Goal: Task Accomplishment & Management: Complete application form

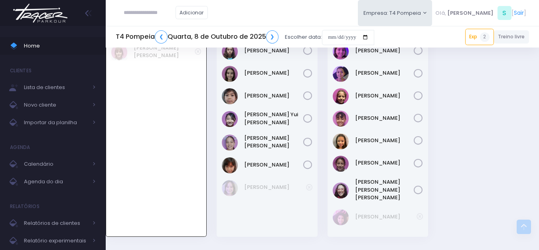
scroll to position [410, 0]
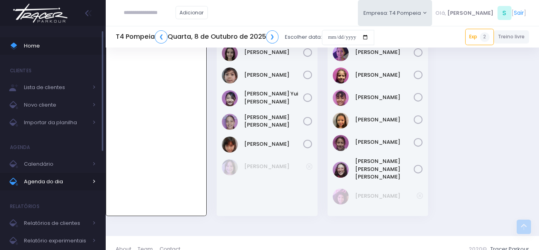
click at [35, 179] on span "Agenda do dia" at bounding box center [56, 181] width 64 height 10
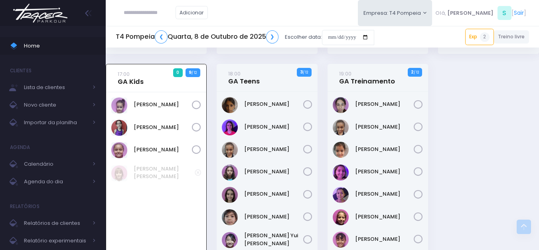
scroll to position [250, 0]
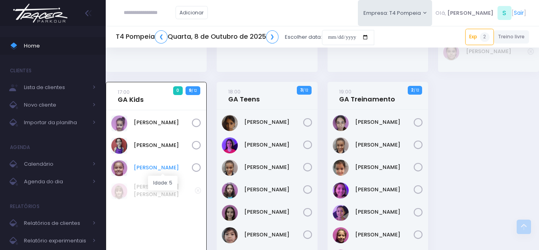
click at [153, 165] on link "[PERSON_NAME]" at bounding box center [163, 168] width 58 height 8
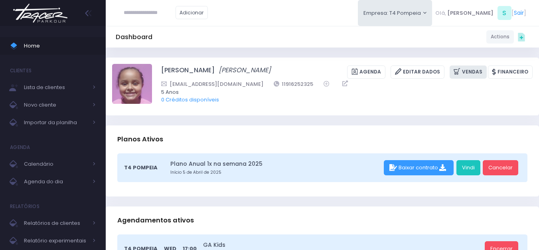
click at [450, 79] on link "Vendas" at bounding box center [468, 71] width 37 height 13
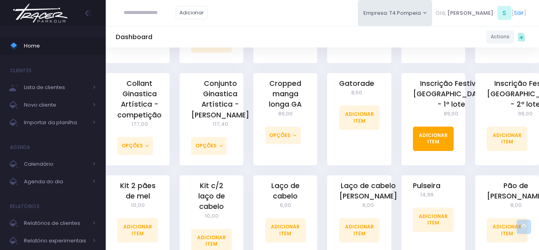
scroll to position [439, 0]
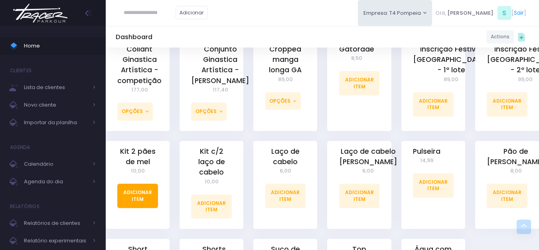
click at [145, 193] on link "Adicionar Item" at bounding box center [137, 195] width 41 height 24
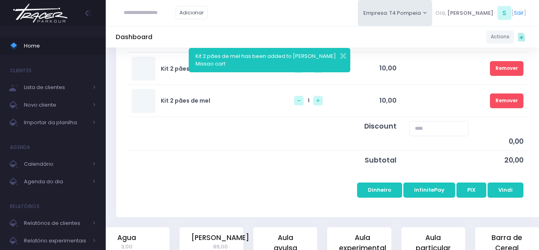
scroll to position [160, 0]
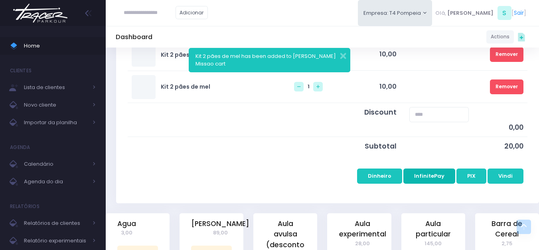
click at [432, 180] on button "InfinitePay" at bounding box center [429, 175] width 52 height 15
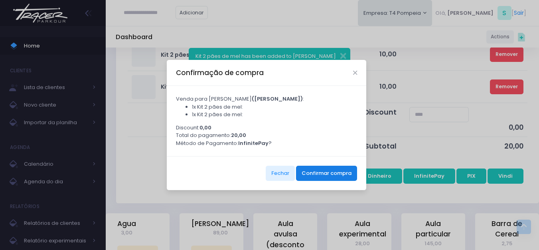
click at [308, 181] on button "Confirmar compra" at bounding box center [326, 173] width 61 height 15
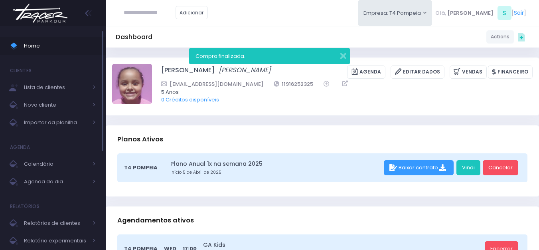
click at [68, 48] on span "Home" at bounding box center [60, 46] width 72 height 10
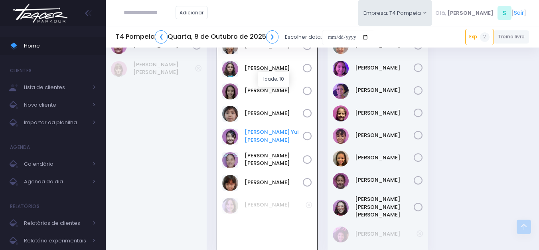
scroll to position [373, 0]
click at [235, 154] on img at bounding box center [230, 160] width 16 height 16
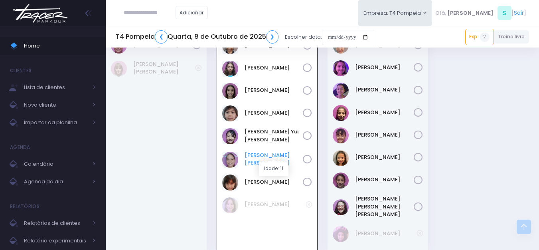
click at [254, 154] on link "Maria Carolina Franze" at bounding box center [274, 159] width 58 height 16
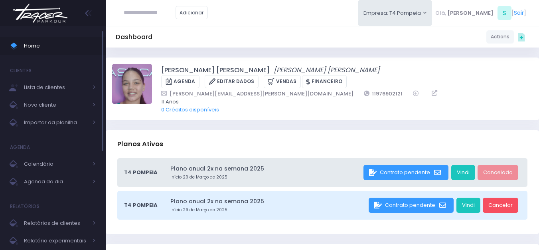
click at [49, 47] on span "Home" at bounding box center [60, 46] width 72 height 10
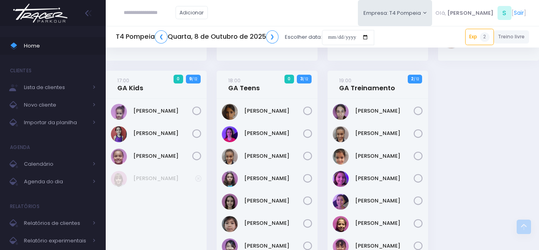
scroll to position [319, 0]
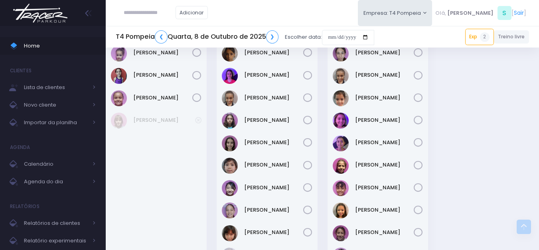
click at [149, 18] on input "text" at bounding box center [150, 12] width 52 height 15
type input "*********"
type input "*"
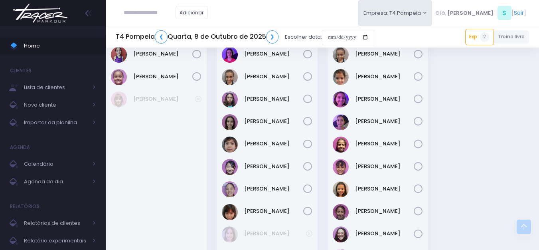
scroll to position [359, 0]
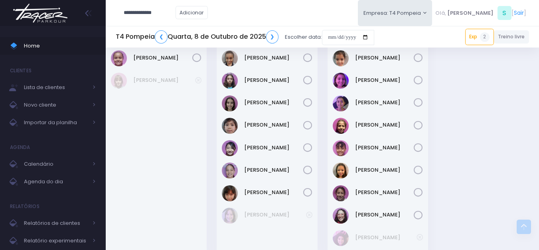
type input "**********"
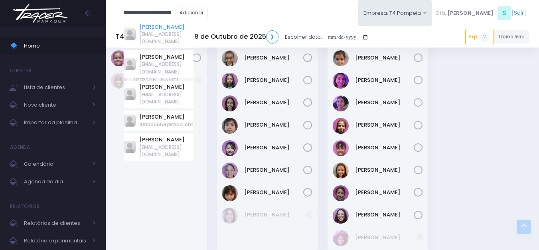
click at [187, 27] on link "Maria Fernanda Figueiroa" at bounding box center [166, 27] width 54 height 8
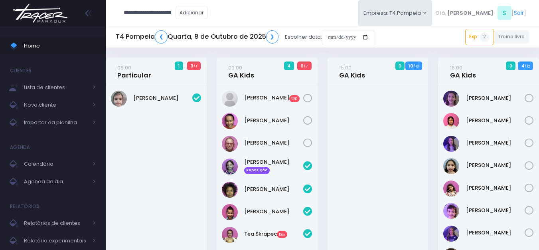
type input "**********"
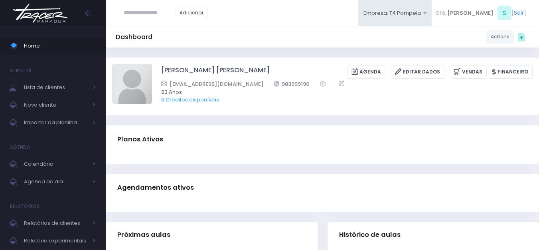
click at [149, 14] on input "text" at bounding box center [150, 12] width 52 height 15
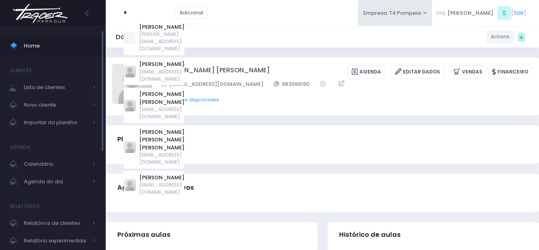
type input "*"
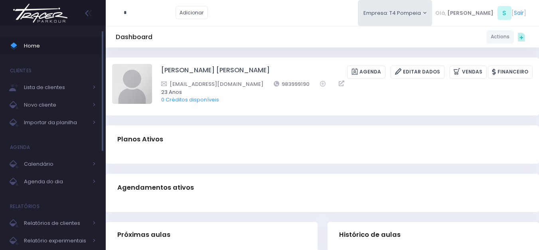
click at [63, 43] on span "Home" at bounding box center [60, 46] width 72 height 10
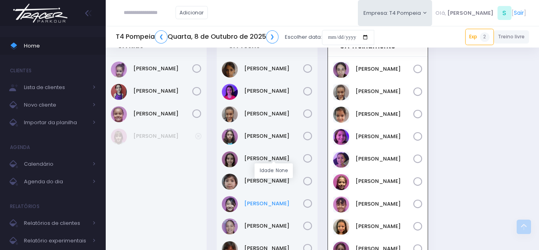
scroll to position [290, 0]
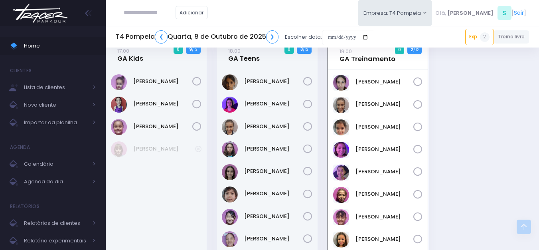
click at [142, 18] on input "text" at bounding box center [150, 12] width 52 height 15
type input "**********"
click at [178, 28] on link "[PERSON_NAME]" at bounding box center [161, 27] width 45 height 8
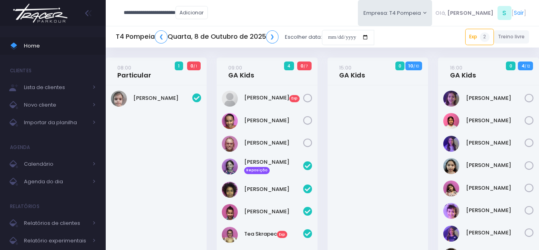
type input "**********"
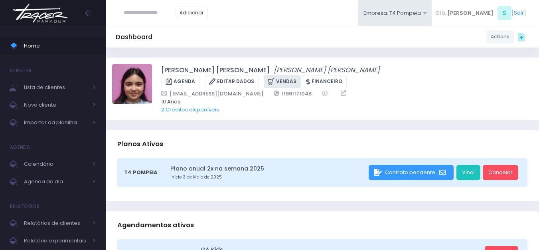
click at [301, 75] on link "Vendas" at bounding box center [282, 81] width 37 height 13
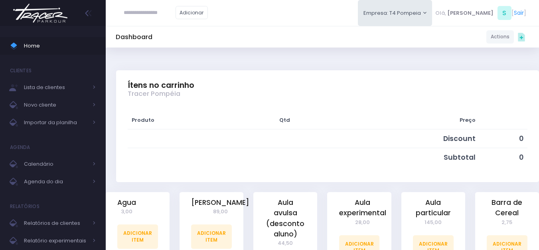
scroll to position [160, 0]
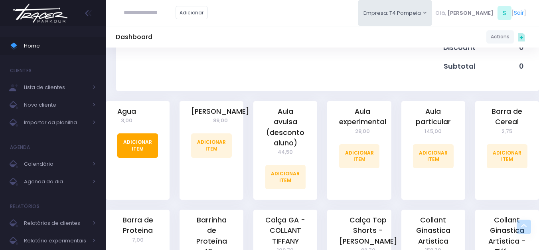
click at [142, 143] on link "Adicionar Item" at bounding box center [137, 145] width 41 height 24
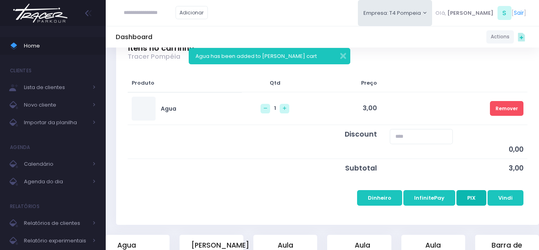
scroll to position [120, 0]
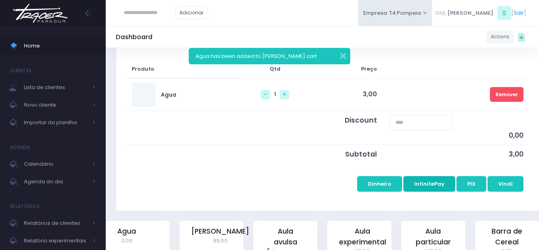
click at [429, 183] on button "InfinitePay" at bounding box center [429, 183] width 52 height 15
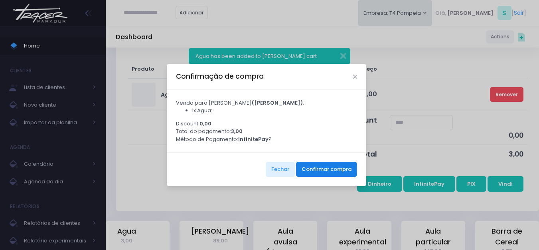
click at [309, 174] on button "Confirmar compra" at bounding box center [326, 169] width 61 height 15
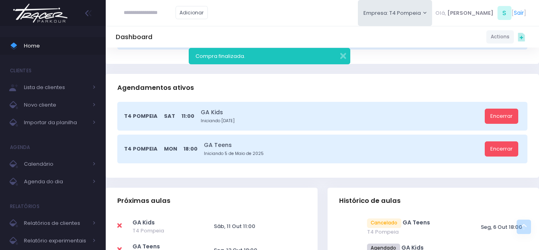
scroll to position [120, 0]
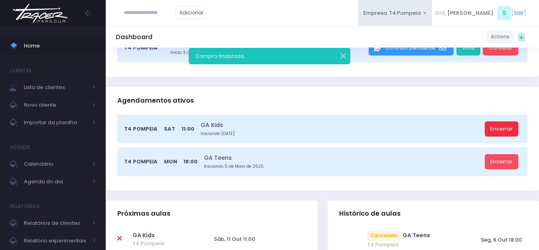
click at [502, 127] on link "Encerrar" at bounding box center [502, 128] width 34 height 15
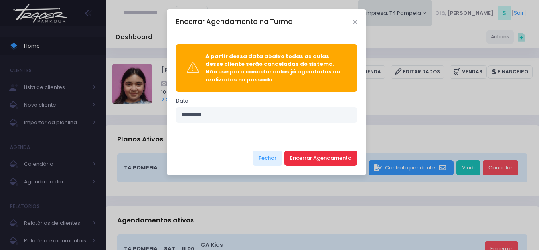
click at [334, 160] on button "Encerrar Agendamento" at bounding box center [320, 157] width 73 height 15
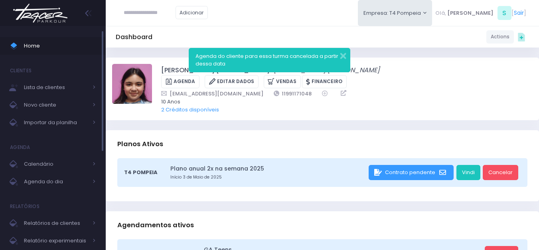
click at [45, 45] on span "Home" at bounding box center [60, 46] width 72 height 10
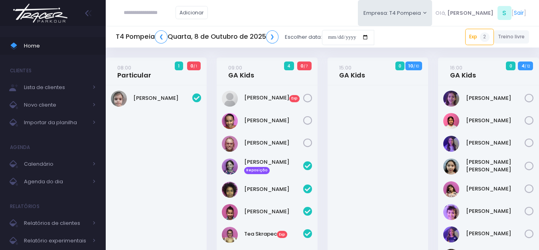
scroll to position [330, 0]
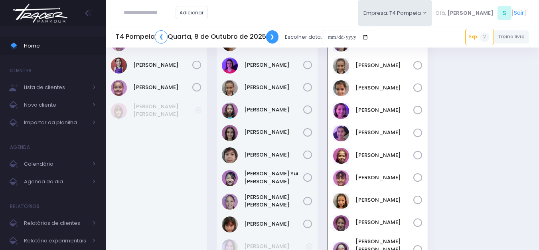
click at [274, 37] on link "❯" at bounding box center [272, 36] width 13 height 13
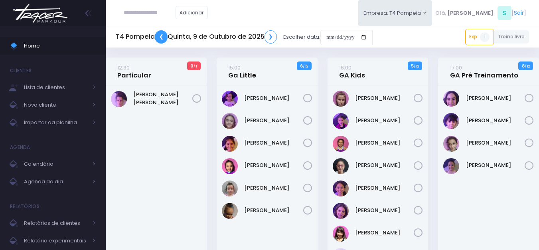
click at [164, 35] on link "❮" at bounding box center [161, 36] width 13 height 13
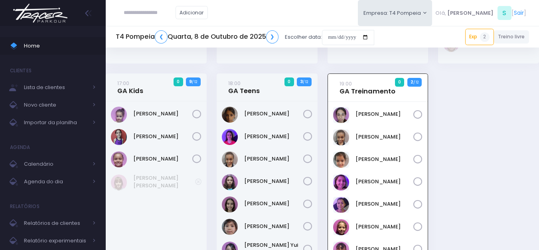
scroll to position [250, 0]
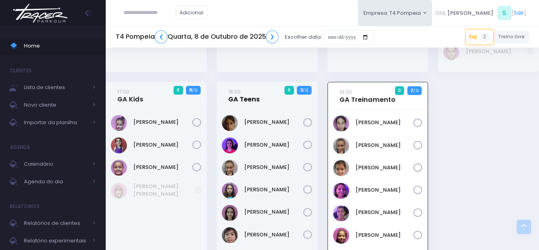
click at [253, 97] on link "18:00 GA Teens" at bounding box center [244, 95] width 32 height 16
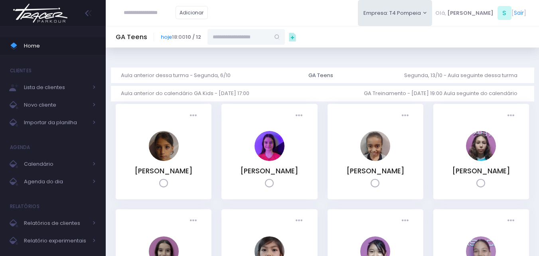
click at [144, 14] on input "text" at bounding box center [150, 12] width 52 height 15
click at [261, 37] on input "text" at bounding box center [238, 36] width 62 height 15
type input "**********"
click at [251, 48] on link "[PERSON_NAME] [PERSON_NAME]" at bounding box center [246, 51] width 46 height 8
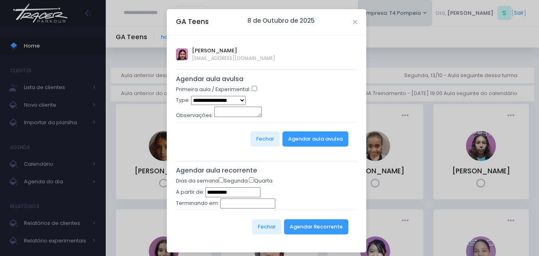
type input "**********"
click at [330, 227] on button "Agendar Recorrente" at bounding box center [316, 226] width 64 height 15
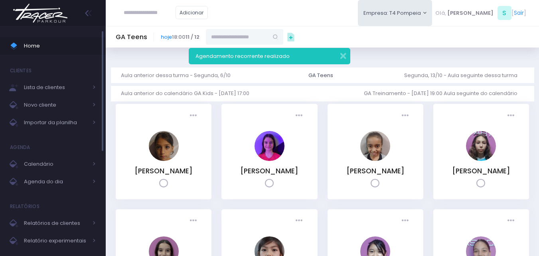
click at [59, 46] on span "Home" at bounding box center [60, 46] width 72 height 10
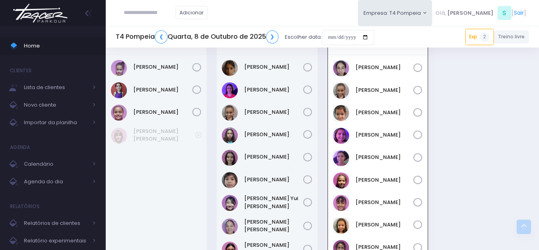
scroll to position [319, 0]
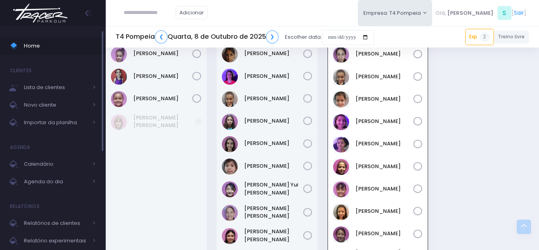
click at [41, 45] on span "Home" at bounding box center [60, 46] width 72 height 10
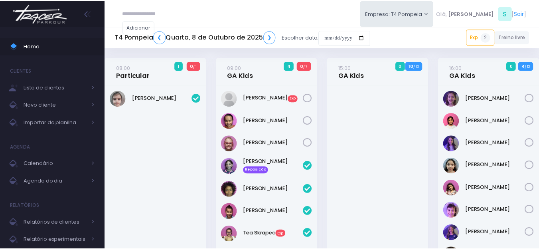
scroll to position [330, 0]
